Goal: Information Seeking & Learning: Learn about a topic

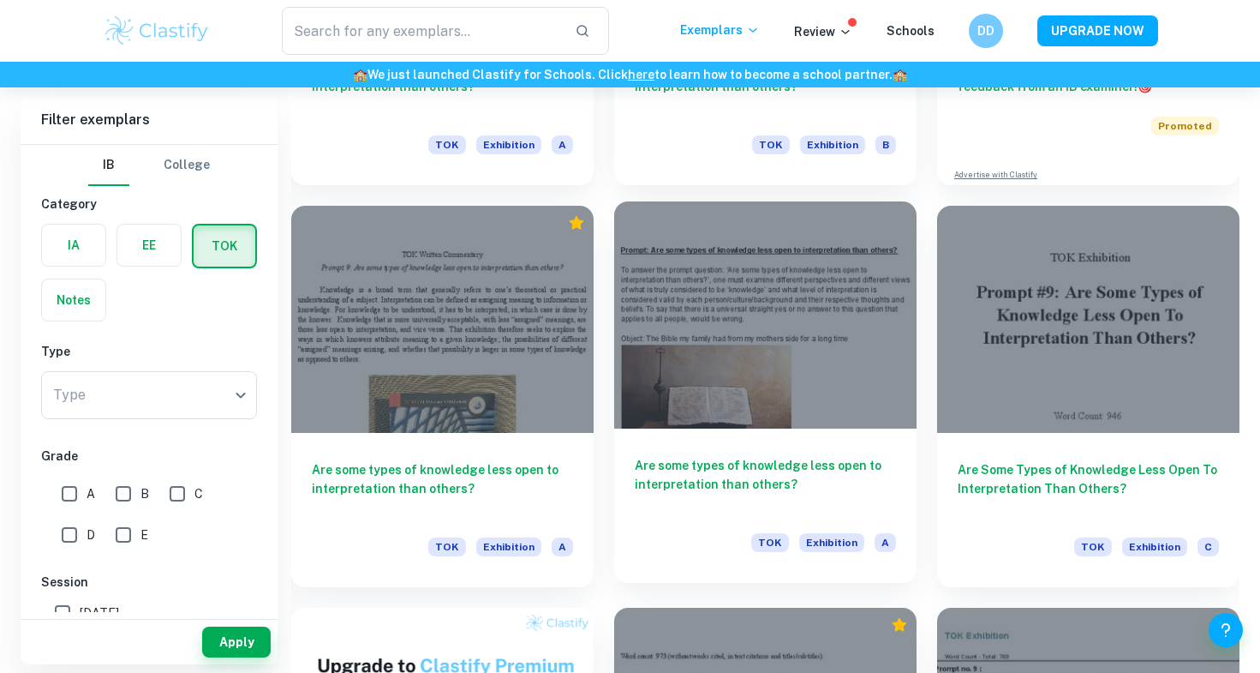
scroll to position [691, 0]
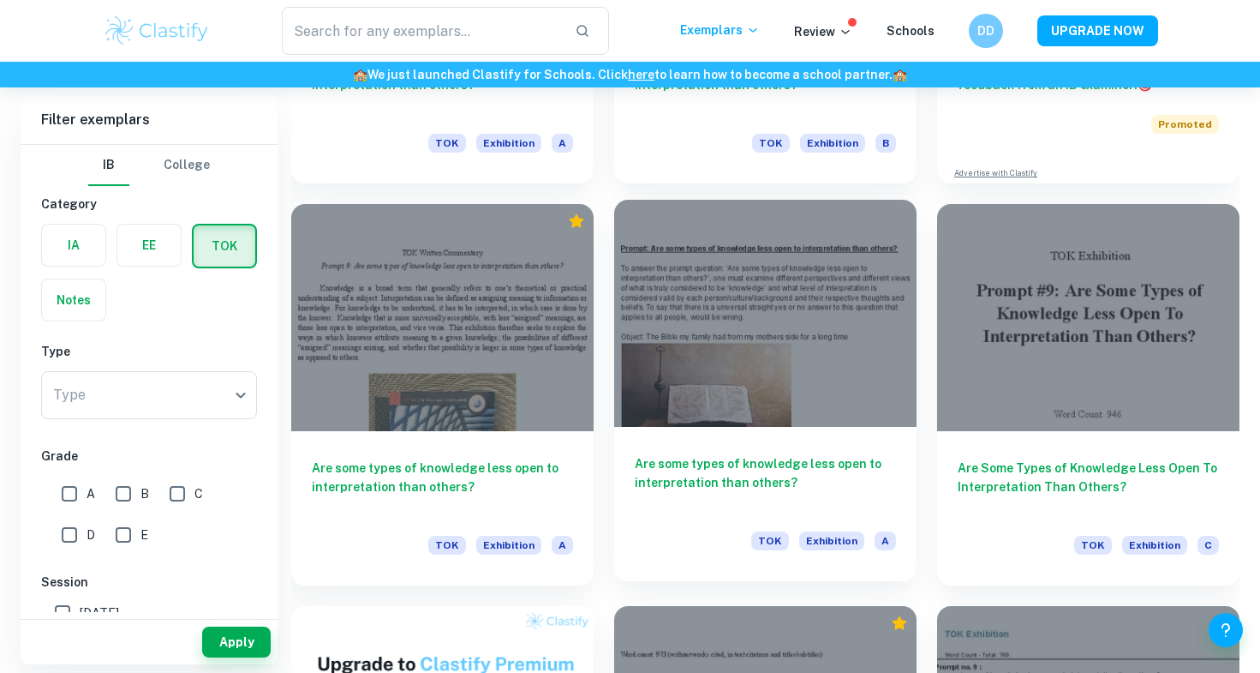
click at [780, 470] on h6 "Are some types of knowledge less open to interpretation than others?" at bounding box center [765, 482] width 261 height 57
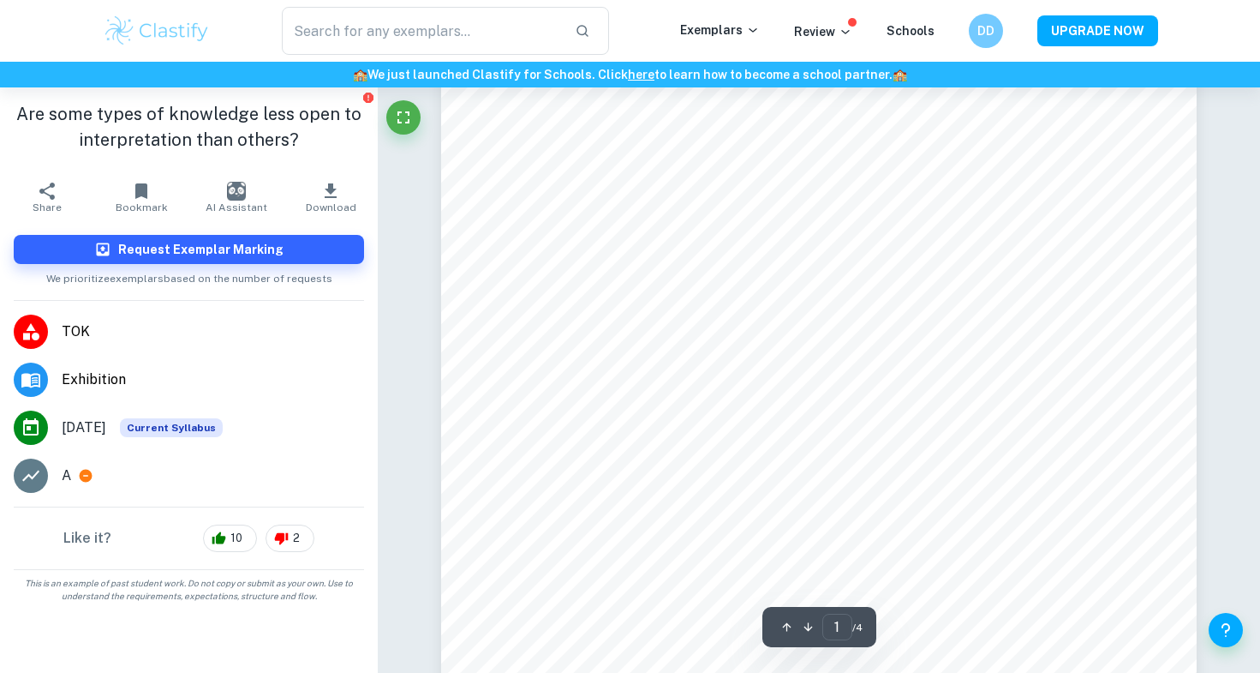
scroll to position [74, 0]
click at [411, 111] on icon "Fullscreen" at bounding box center [403, 117] width 21 height 21
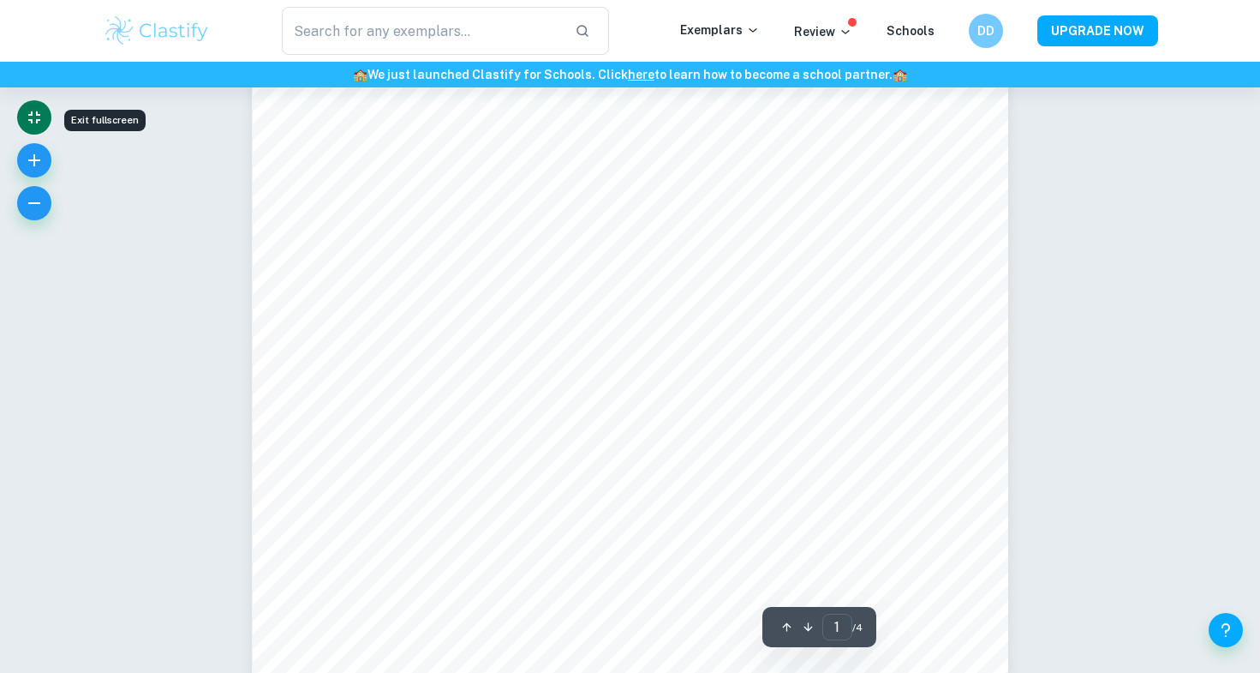
scroll to position [64, 0]
click at [33, 209] on icon "button" at bounding box center [34, 203] width 21 height 21
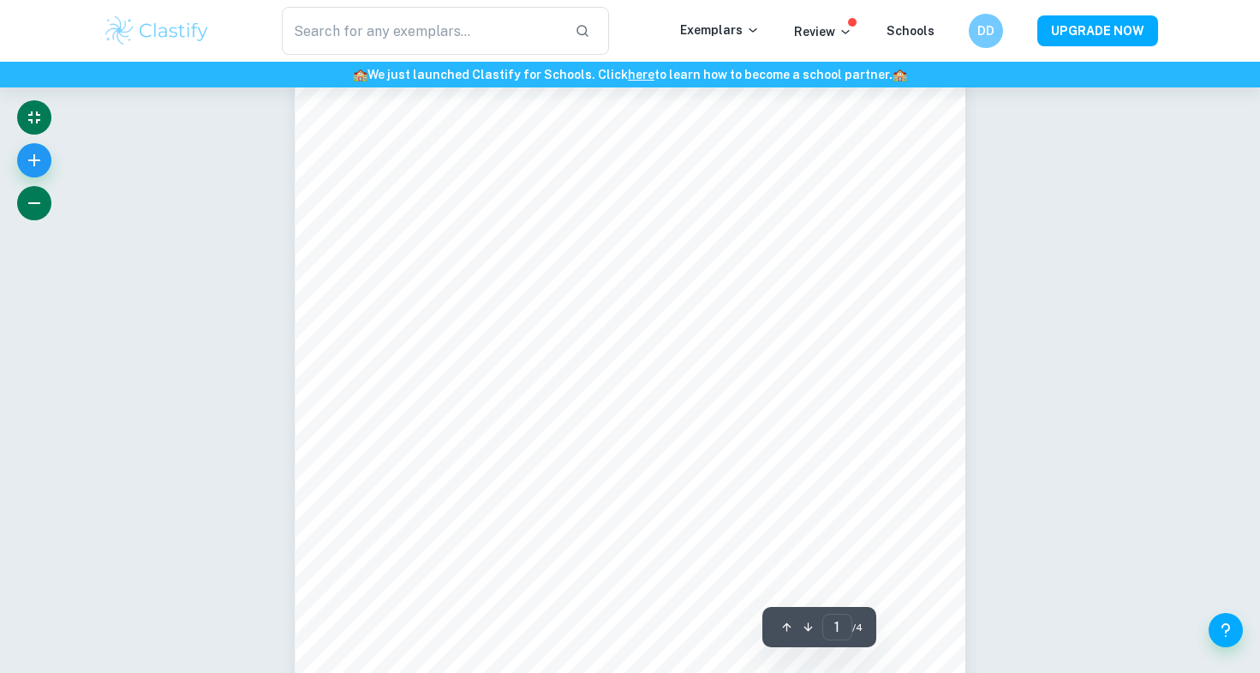
click at [33, 209] on icon "button" at bounding box center [34, 203] width 21 height 21
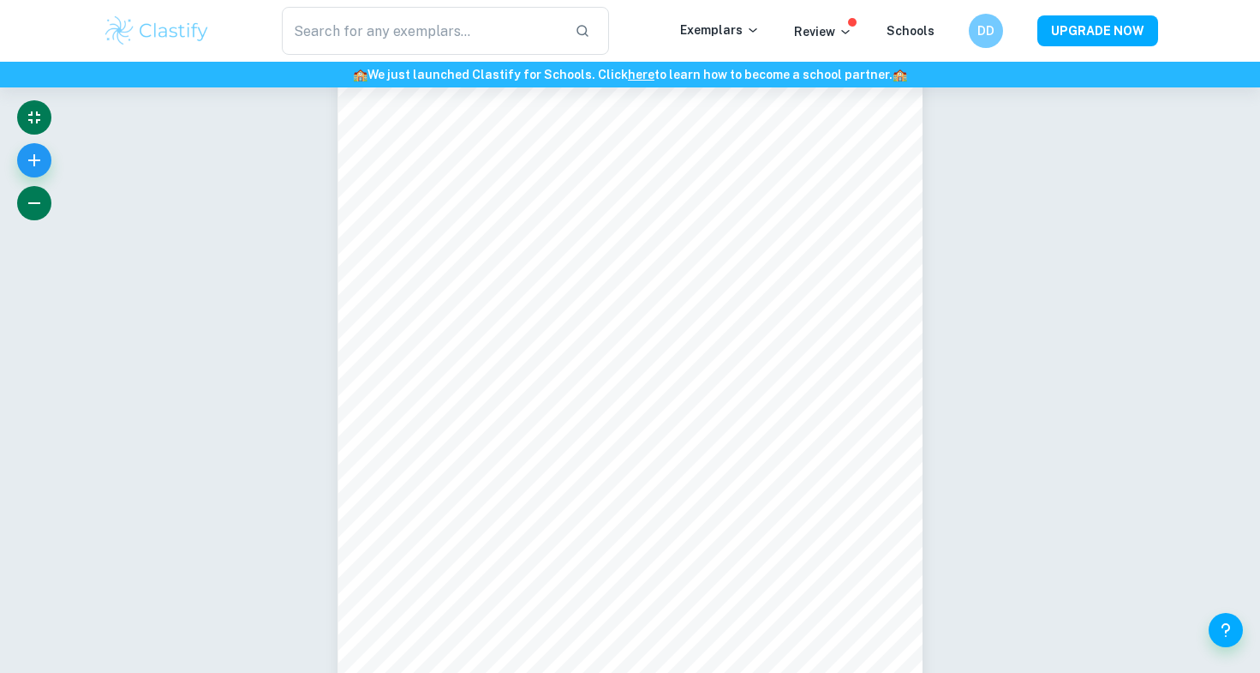
click at [33, 209] on icon "button" at bounding box center [34, 203] width 21 height 21
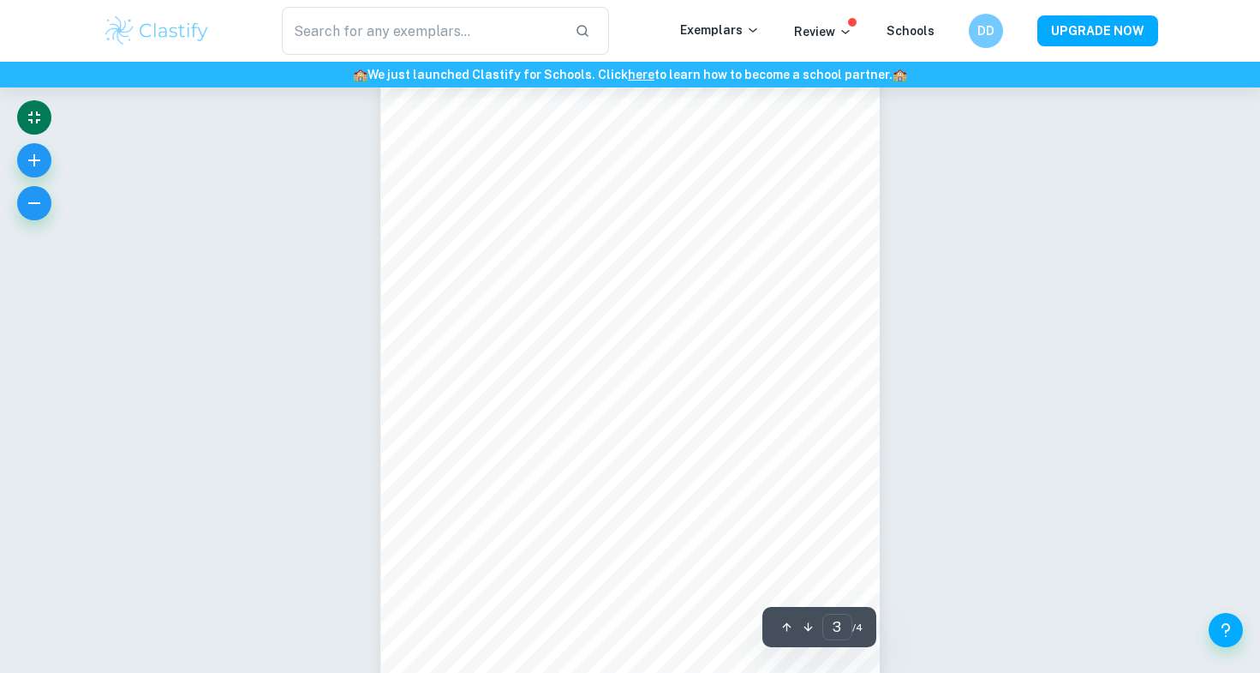
scroll to position [1538, 0]
type input "4"
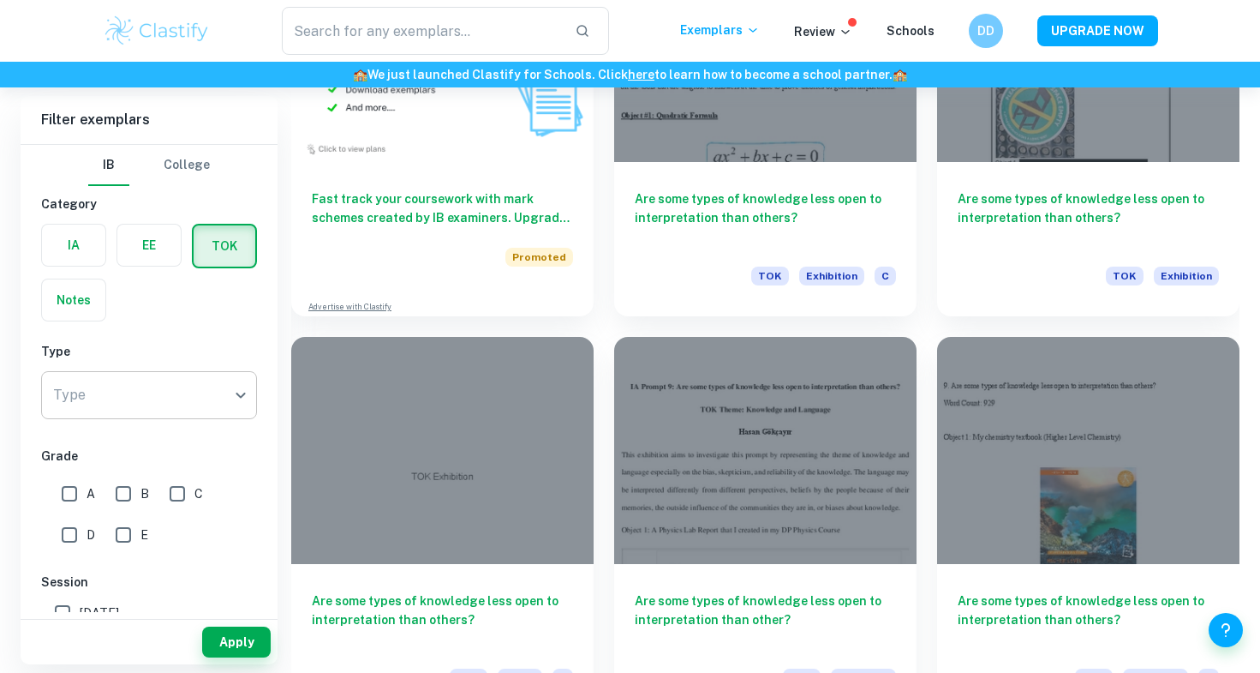
scroll to position [1363, 0]
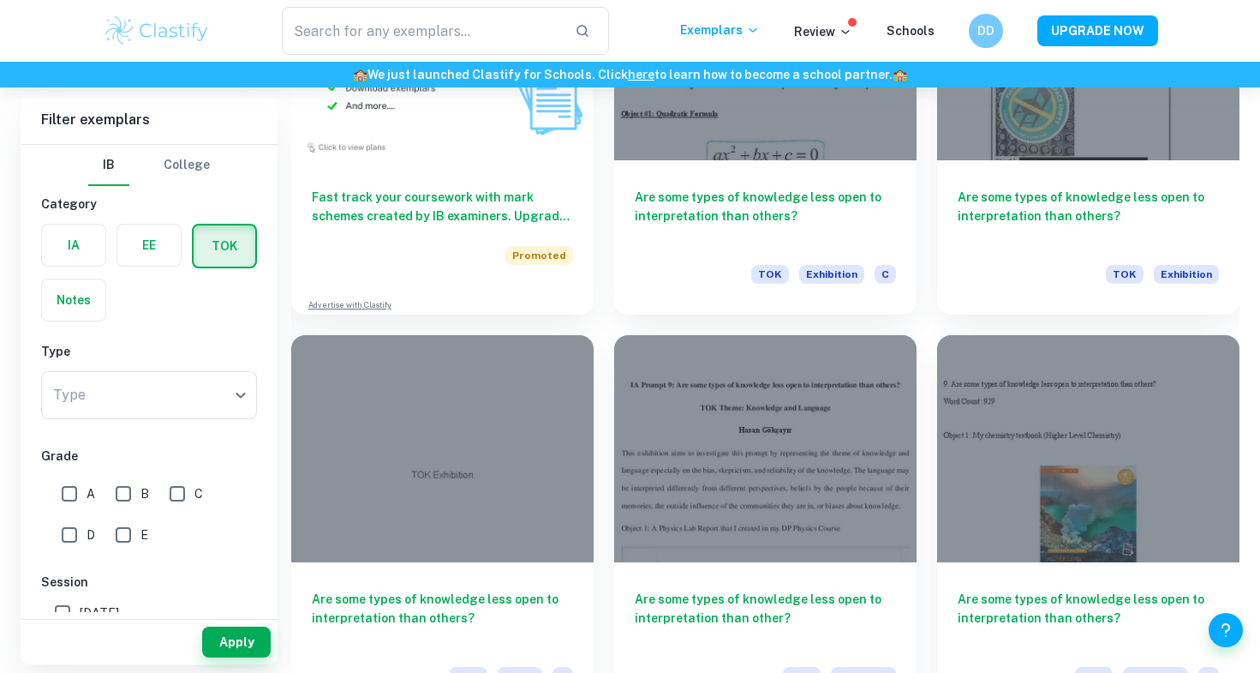
click at [67, 496] on input "A" at bounding box center [69, 493] width 34 height 34
checkbox input "true"
click at [223, 632] on button "Apply" at bounding box center [236, 641] width 69 height 31
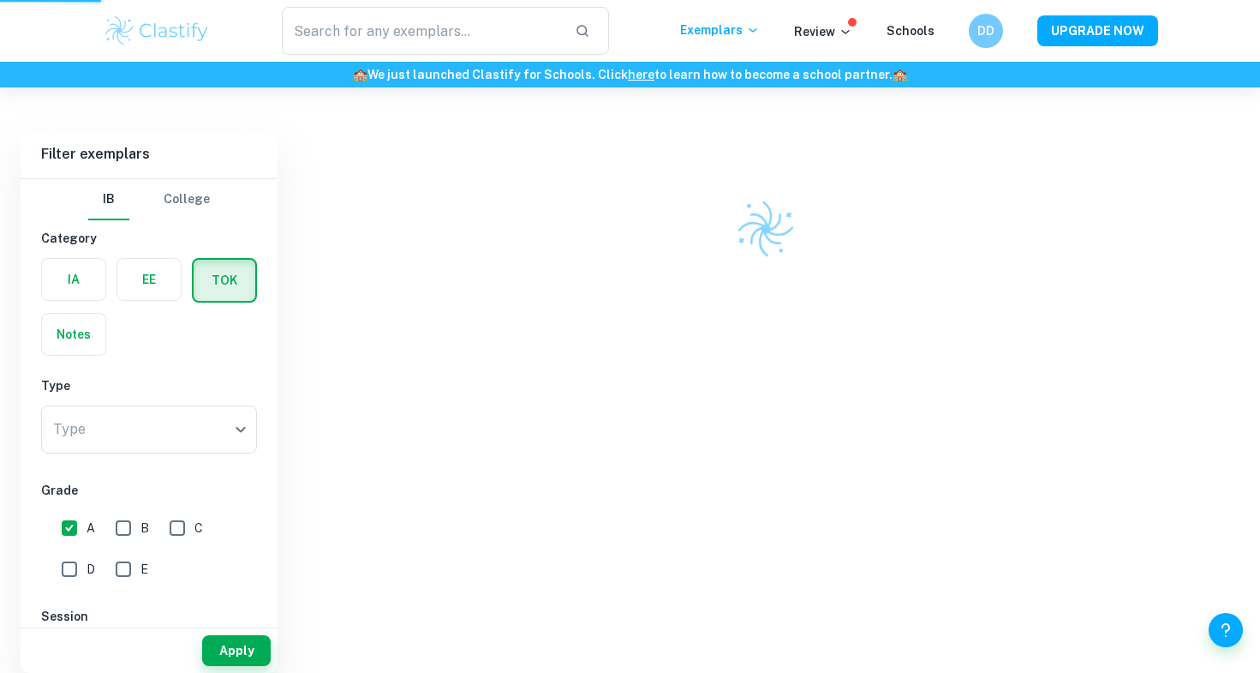
scroll to position [363, 0]
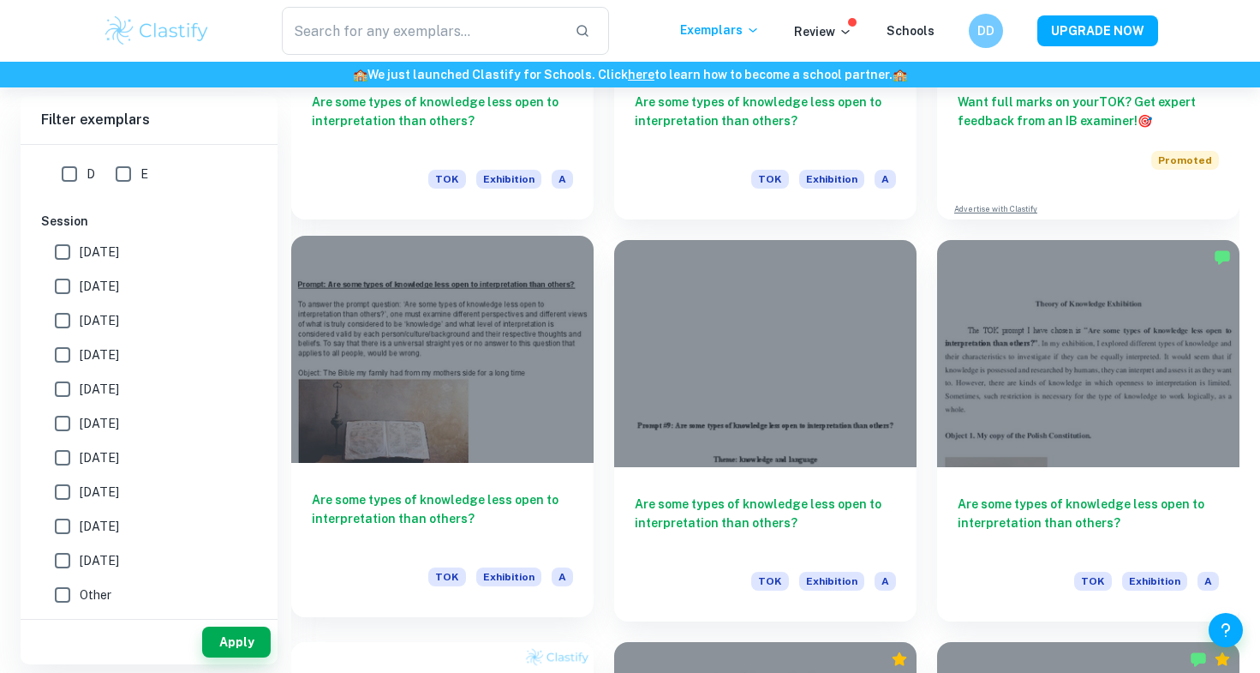
scroll to position [658, 0]
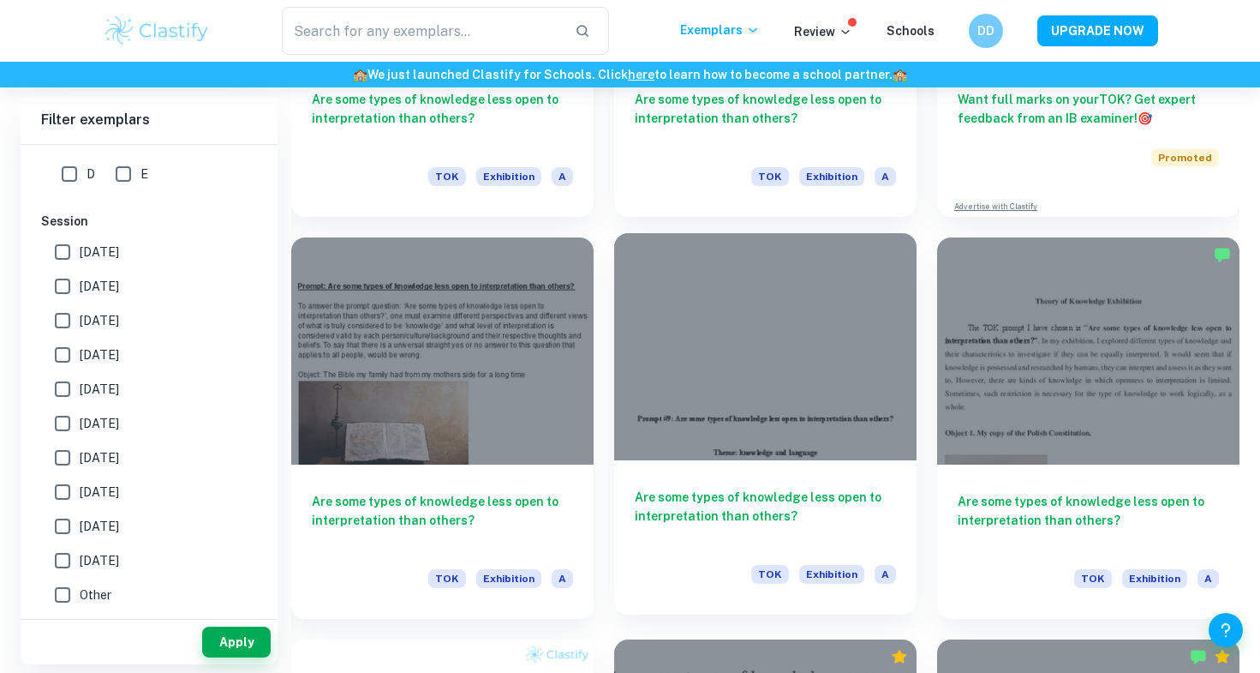
click at [763, 349] on div at bounding box center [765, 346] width 302 height 227
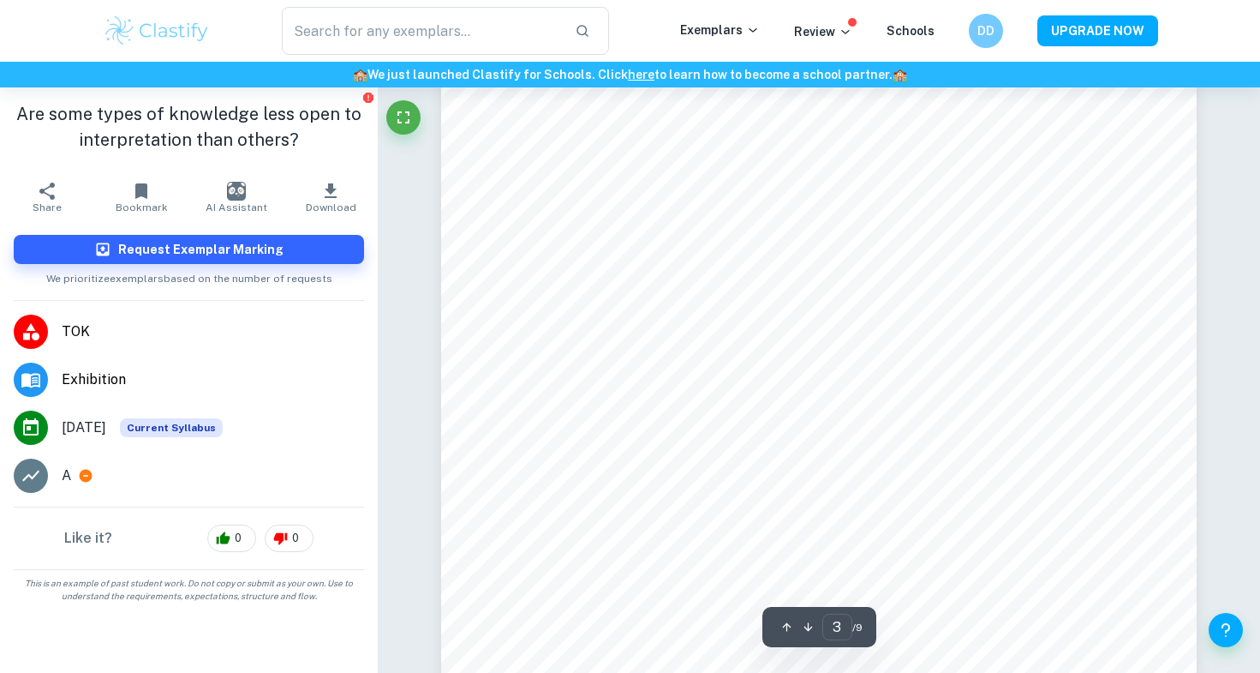
scroll to position [2383, 0]
click at [412, 120] on icon "Fullscreen" at bounding box center [403, 117] width 21 height 21
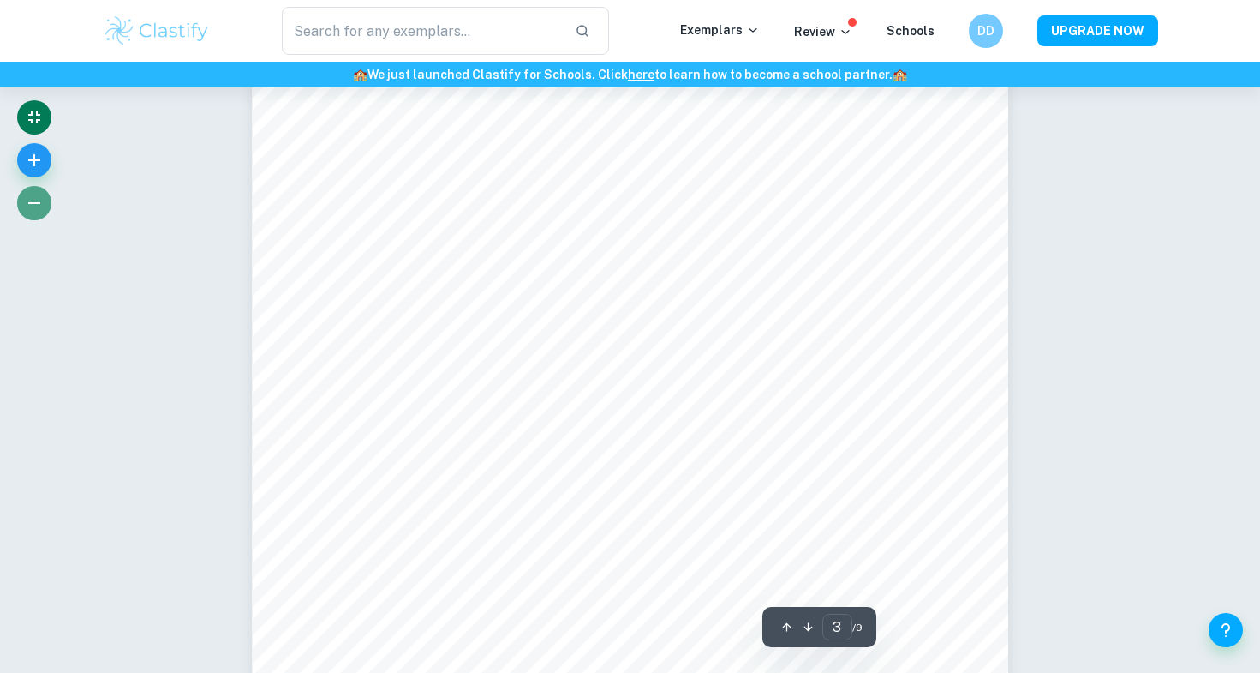
click at [29, 210] on icon "button" at bounding box center [34, 203] width 21 height 21
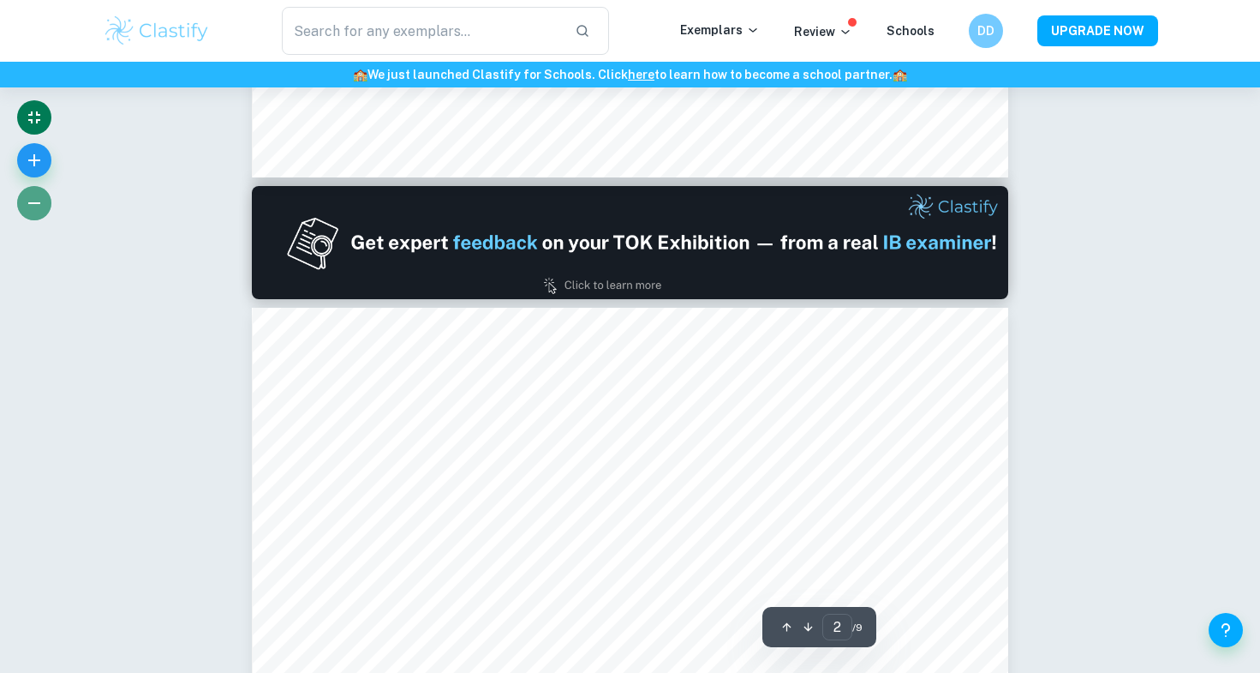
click at [29, 210] on icon "button" at bounding box center [34, 203] width 21 height 21
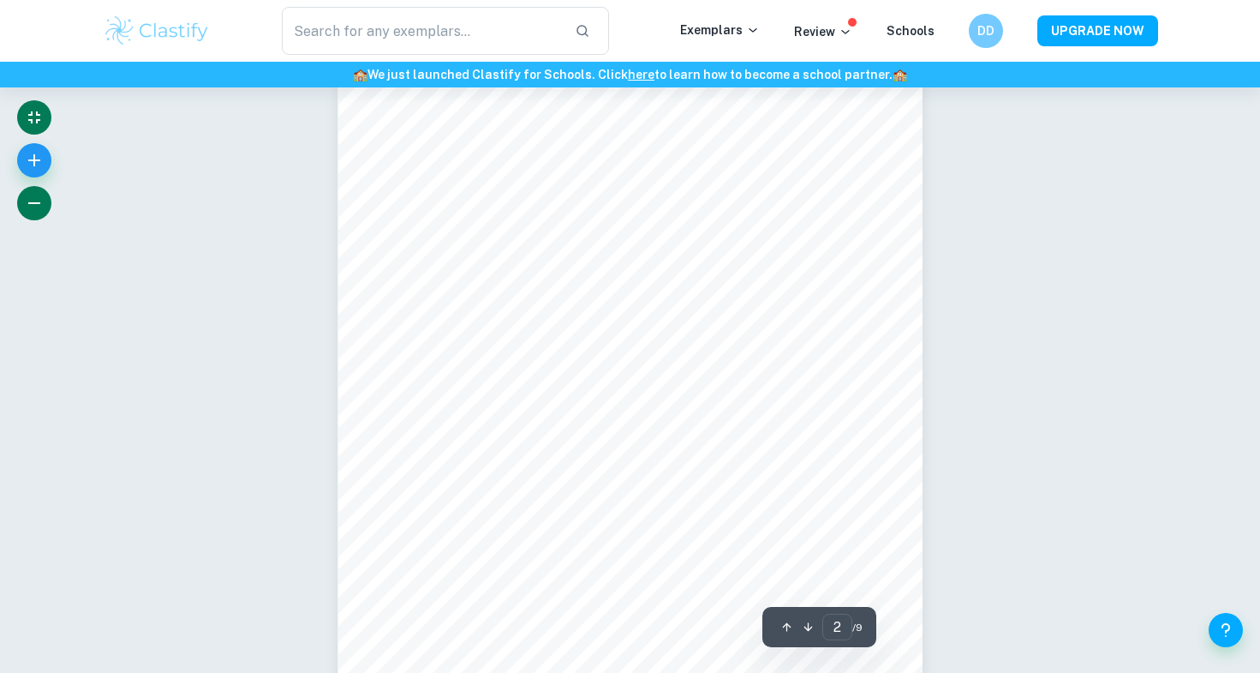
click at [29, 210] on icon "button" at bounding box center [34, 203] width 21 height 21
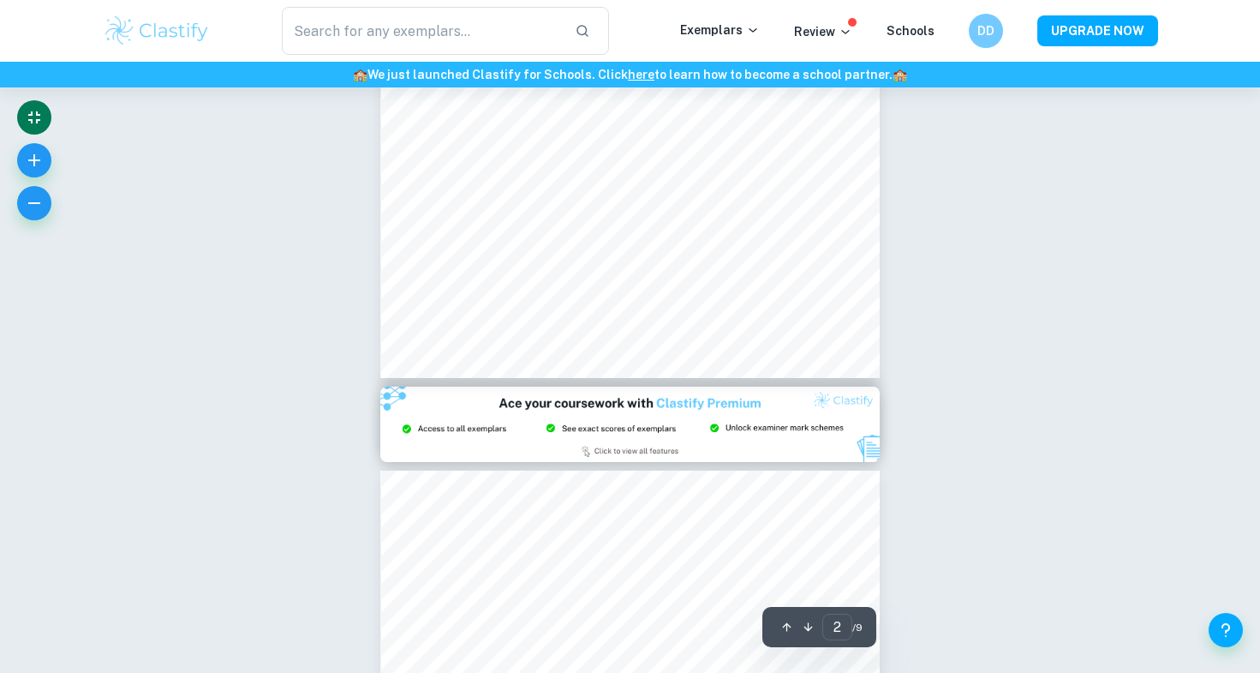
scroll to position [1119, 0]
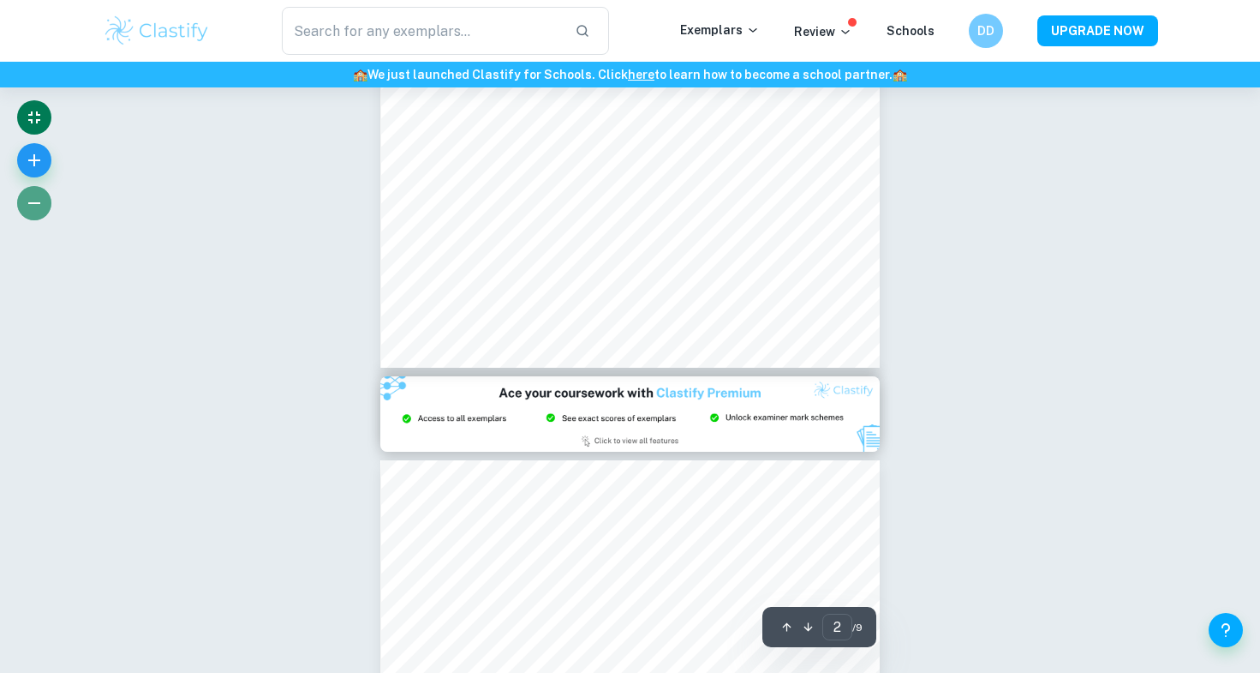
click at [38, 189] on button "button" at bounding box center [34, 203] width 34 height 34
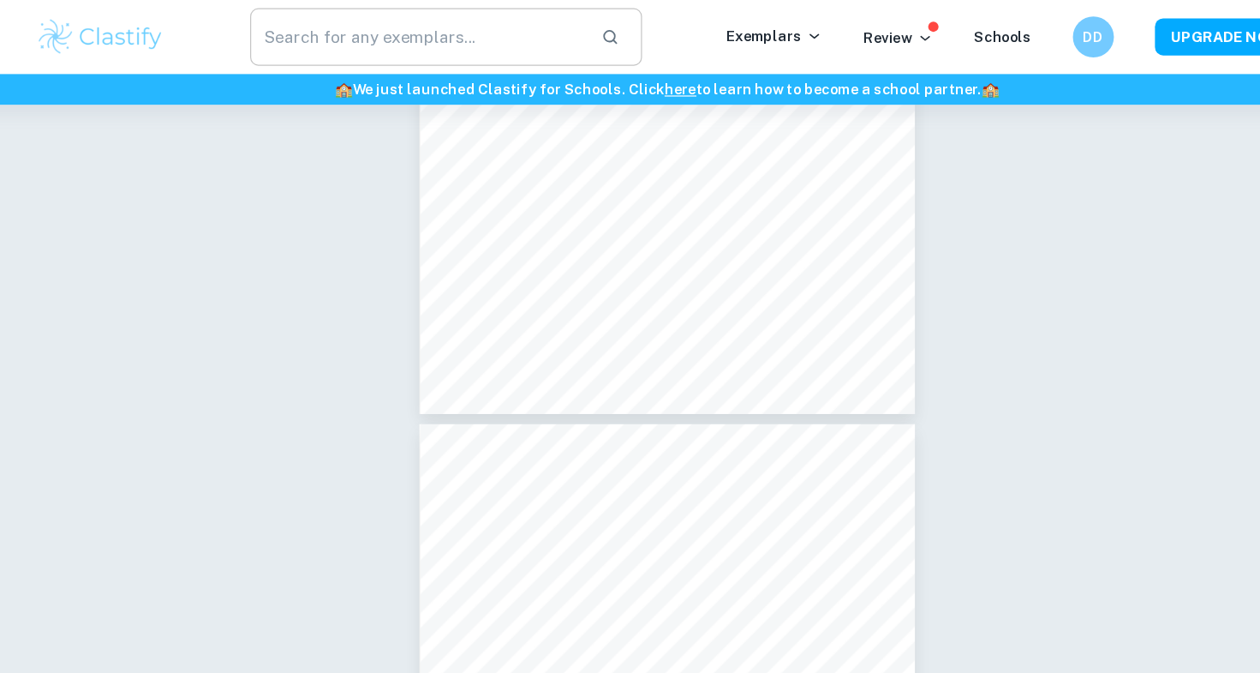
scroll to position [3501, 0]
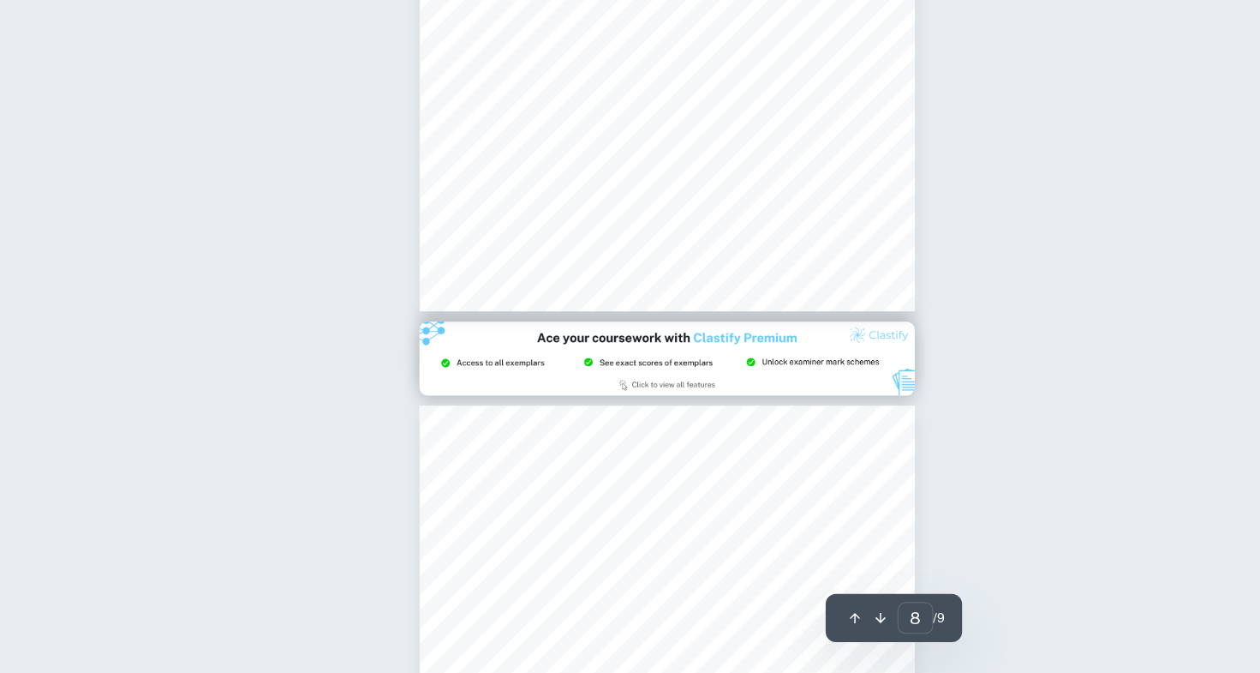
type input "9"
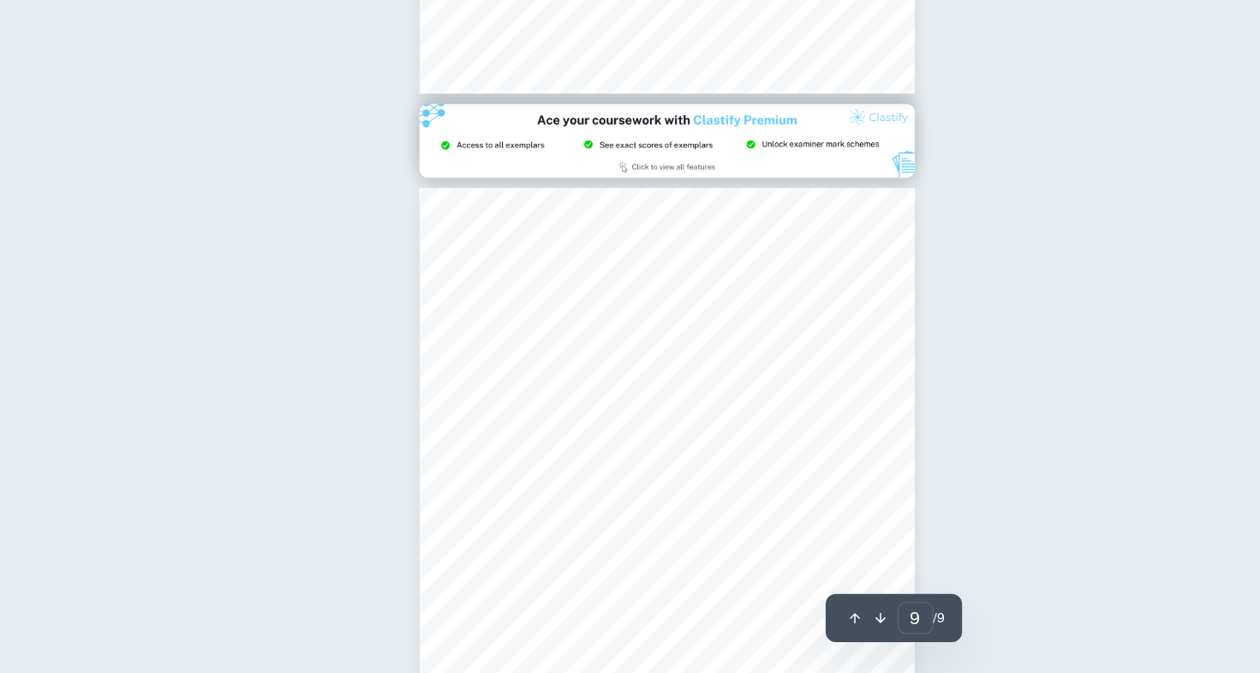
scroll to position [4432, 0]
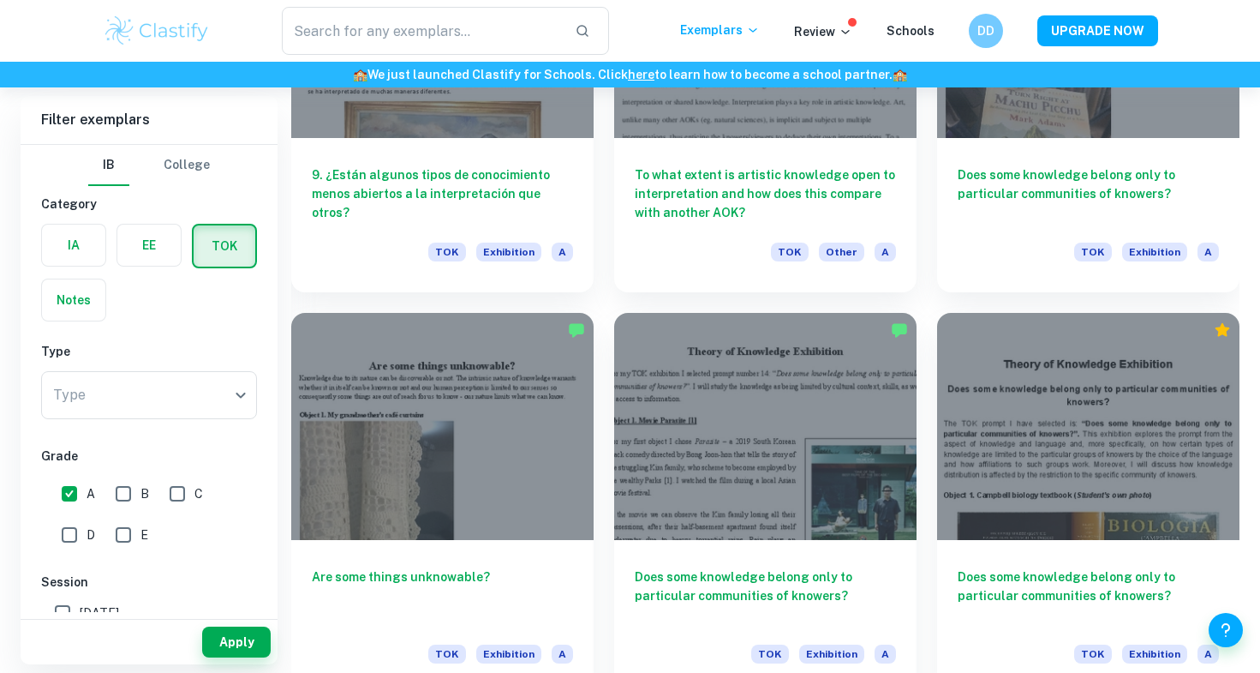
scroll to position [1893, 0]
